Goal: Task Accomplishment & Management: Use online tool/utility

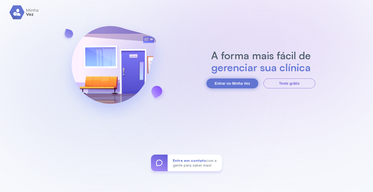
click at [226, 83] on button "Entrar no Minha Vez" at bounding box center [233, 83] width 52 height 10
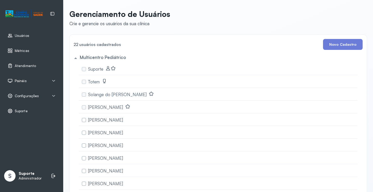
click at [17, 81] on span "Painéis" at bounding box center [21, 81] width 12 height 4
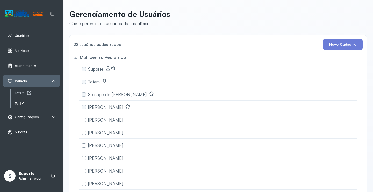
click at [22, 104] on icon at bounding box center [22, 103] width 4 height 4
drag, startPoint x: 22, startPoint y: 104, endPoint x: 26, endPoint y: 117, distance: 14.2
click at [26, 117] on span "Configurações" at bounding box center [27, 117] width 24 height 4
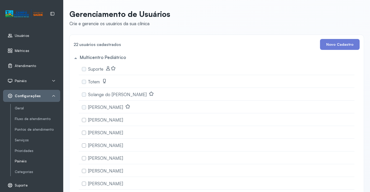
click at [24, 161] on link "Painéis" at bounding box center [37, 161] width 45 height 4
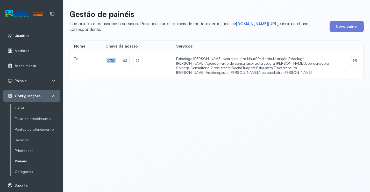
drag, startPoint x: 114, startPoint y: 60, endPoint x: 97, endPoint y: 60, distance: 17.4
click at [97, 60] on tr "Tv 6750 Psicologo Pedro, Neuropediatra Nauef, Pediatria, Nutrição, Psicologa Al…" at bounding box center [216, 65] width 293 height 26
copy tr "6750"
click at [257, 23] on link "[DOMAIN_NAME][URL]" at bounding box center [257, 23] width 43 height 5
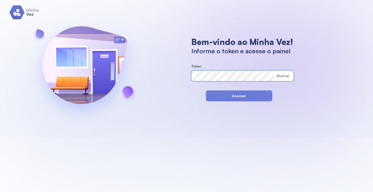
click at [181, 74] on div "Bem-vindo ao Minha Vez! Informe o token e acesse o painel Token Mostrar Acessar" at bounding box center [186, 69] width 373 height 138
click at [212, 97] on button "Acessar" at bounding box center [239, 95] width 66 height 11
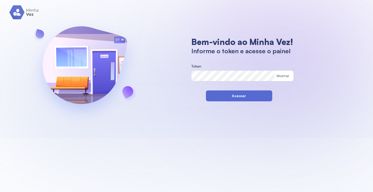
click at [231, 98] on button "Acessar" at bounding box center [239, 95] width 66 height 11
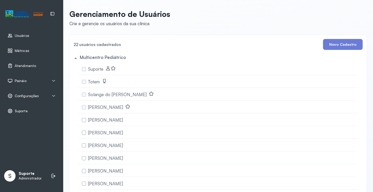
click at [33, 96] on span "Configurações" at bounding box center [27, 96] width 24 height 4
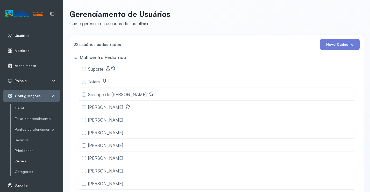
click at [20, 161] on link "Painéis" at bounding box center [37, 161] width 45 height 4
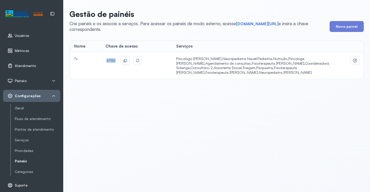
drag, startPoint x: 113, startPoint y: 60, endPoint x: 103, endPoint y: 60, distance: 9.6
click at [103, 60] on td "6750" at bounding box center [136, 65] width 71 height 26
copy span "6750"
click at [255, 23] on link "[DOMAIN_NAME][URL]" at bounding box center [257, 23] width 43 height 5
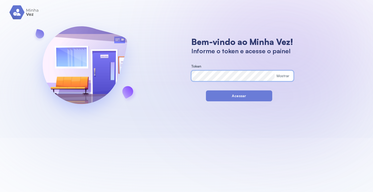
click at [175, 77] on div "Bem-vindo ao Minha Vez! Informe o token e acesse o painel Token Mostrar Acessar" at bounding box center [186, 69] width 373 height 138
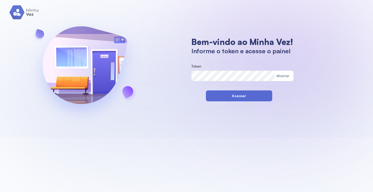
click at [209, 95] on button "Acessar" at bounding box center [239, 95] width 66 height 11
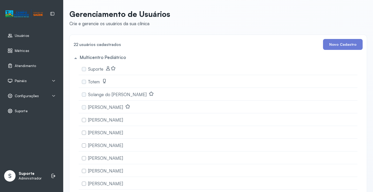
click at [18, 80] on span "Painéis" at bounding box center [21, 81] width 12 height 4
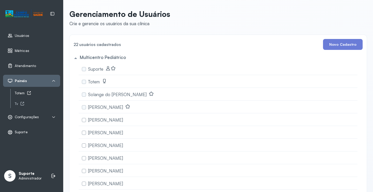
click at [19, 93] on div "Totem" at bounding box center [37, 93] width 45 height 4
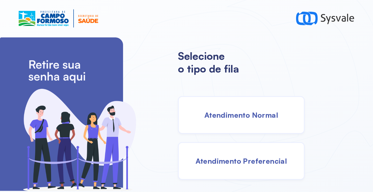
click at [215, 110] on span "Atendimento Normal" at bounding box center [242, 114] width 74 height 9
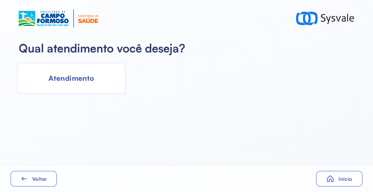
click at [82, 82] on span "Atendimento" at bounding box center [71, 77] width 46 height 9
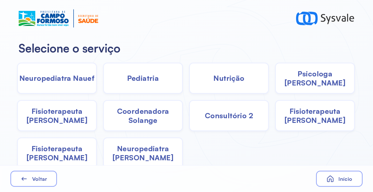
click at [57, 115] on span "Fisioterapeuta Janusia" at bounding box center [57, 115] width 78 height 18
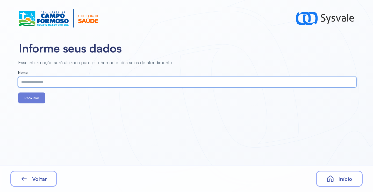
click at [45, 80] on input "text" at bounding box center [186, 82] width 336 height 10
paste input "**********"
type input "**********"
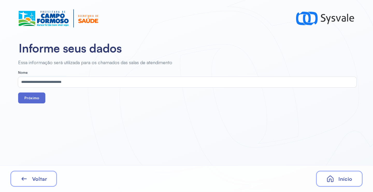
click at [36, 99] on button "Próximo" at bounding box center [31, 97] width 27 height 11
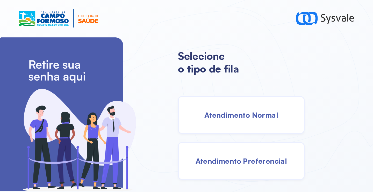
click at [223, 116] on span "Atendimento Normal" at bounding box center [242, 114] width 74 height 9
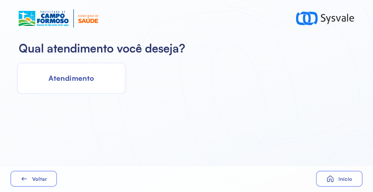
click at [97, 87] on div "Atendimento" at bounding box center [71, 77] width 109 height 31
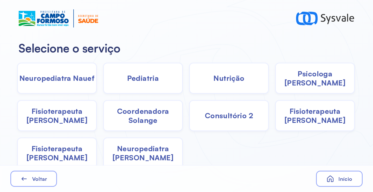
click at [67, 118] on span "Fisioterapeuta Janusia" at bounding box center [57, 115] width 78 height 18
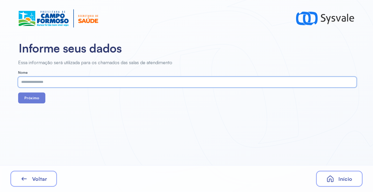
click at [66, 83] on input "text" at bounding box center [186, 82] width 336 height 10
paste input "**********"
type input "**********"
click at [35, 96] on button "Próximo" at bounding box center [31, 97] width 27 height 11
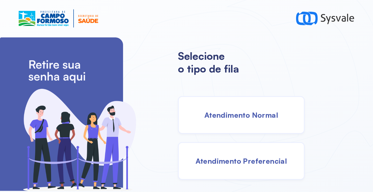
click at [233, 113] on span "Atendimento Normal" at bounding box center [242, 114] width 74 height 9
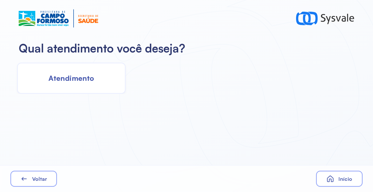
click at [66, 79] on span "Atendimento" at bounding box center [71, 77] width 46 height 9
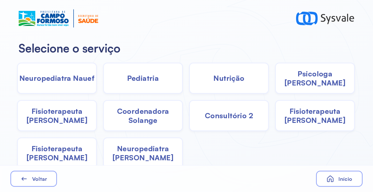
click at [215, 77] on span "Nutrição" at bounding box center [229, 77] width 31 height 9
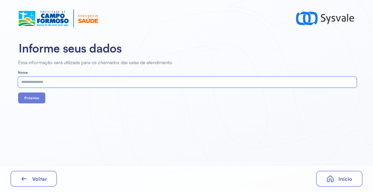
click at [125, 81] on input "text" at bounding box center [186, 82] width 336 height 10
click at [32, 102] on button "Próximo" at bounding box center [31, 97] width 27 height 11
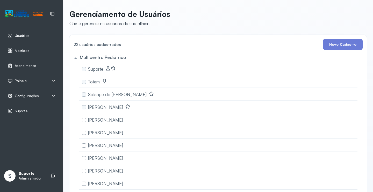
click at [19, 80] on span "Painéis" at bounding box center [21, 81] width 12 height 4
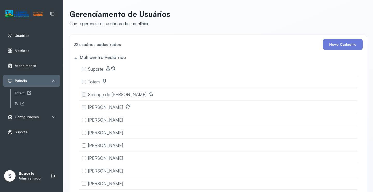
click at [28, 66] on span "Atendimento" at bounding box center [25, 66] width 21 height 4
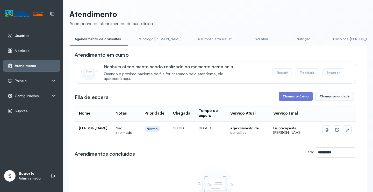
click at [346, 131] on icon at bounding box center [348, 130] width 4 height 4
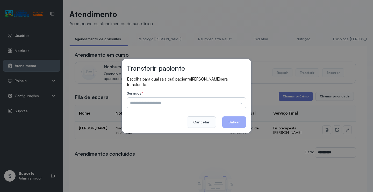
click at [168, 103] on input "text" at bounding box center [186, 102] width 119 height 10
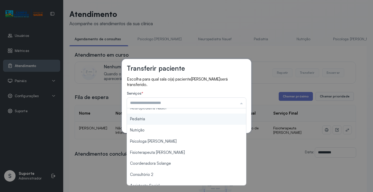
scroll to position [26, 0]
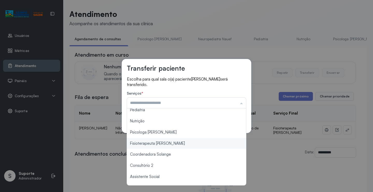
type input "**********"
click at [155, 144] on div "**********" at bounding box center [186, 96] width 373 height 192
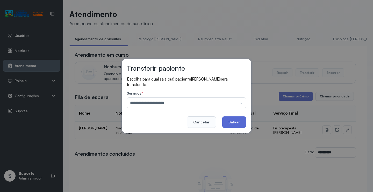
click at [235, 122] on button "Salvar" at bounding box center [234, 121] width 24 height 11
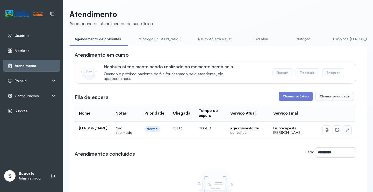
click at [346, 132] on icon at bounding box center [348, 130] width 4 height 4
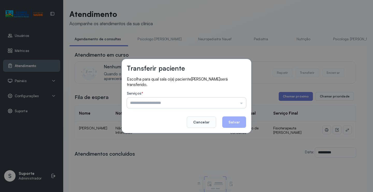
click at [172, 100] on input "text" at bounding box center [186, 102] width 119 height 10
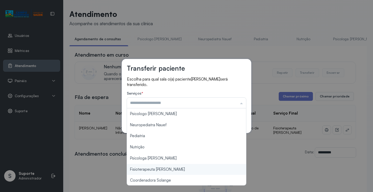
type input "**********"
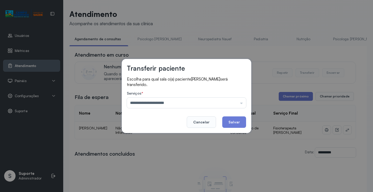
click at [157, 170] on div "**********" at bounding box center [186, 96] width 373 height 192
click at [231, 123] on button "Salvar" at bounding box center [234, 121] width 24 height 11
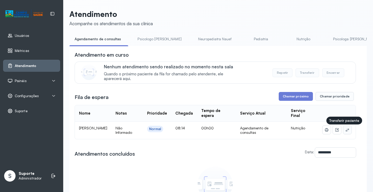
click at [346, 130] on icon at bounding box center [347, 129] width 3 height 3
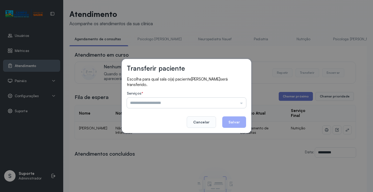
click at [185, 102] on input "text" at bounding box center [186, 102] width 119 height 10
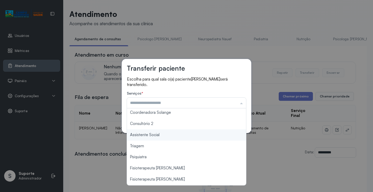
scroll to position [79, 0]
type input "*******"
click at [141, 135] on div "Transferir paciente Escolha para qual sala o(a) paciente [PERSON_NAME] será tra…" at bounding box center [186, 96] width 373 height 192
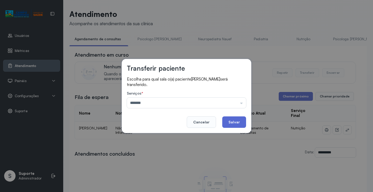
click at [231, 123] on button "Salvar" at bounding box center [234, 121] width 24 height 11
